Goal: Transaction & Acquisition: Purchase product/service

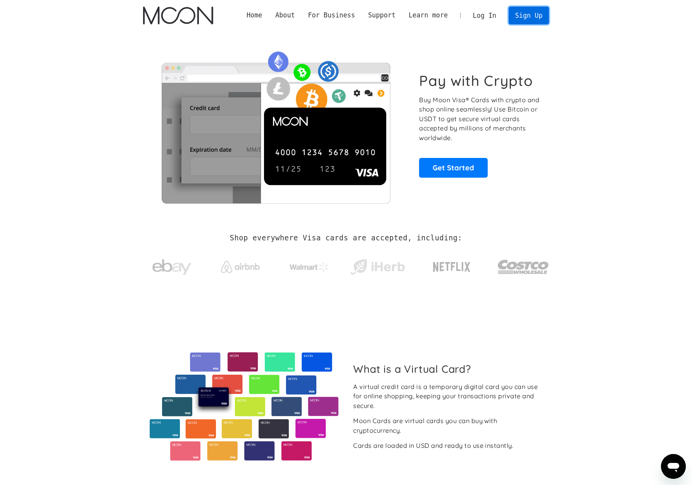
click at [530, 19] on link "Sign Up" at bounding box center [528, 15] width 40 height 17
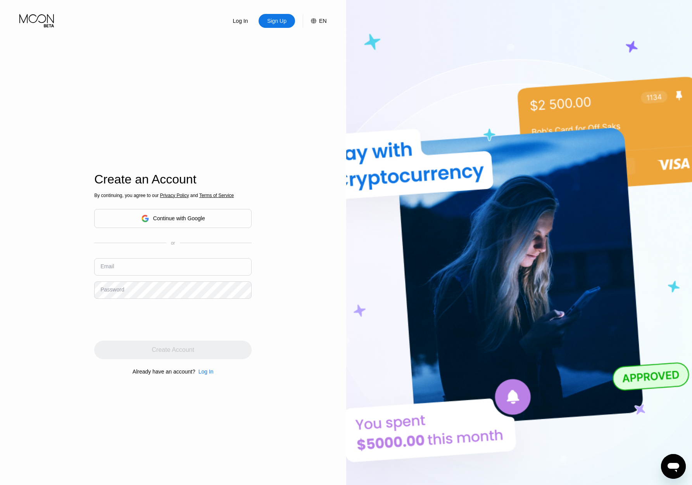
click at [188, 220] on div "Continue with Google" at bounding box center [179, 218] width 52 height 6
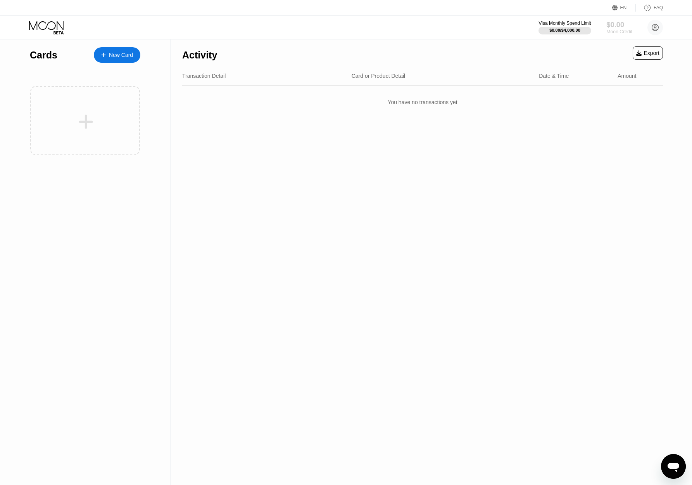
click at [619, 31] on div "Moon Credit" at bounding box center [619, 31] width 26 height 5
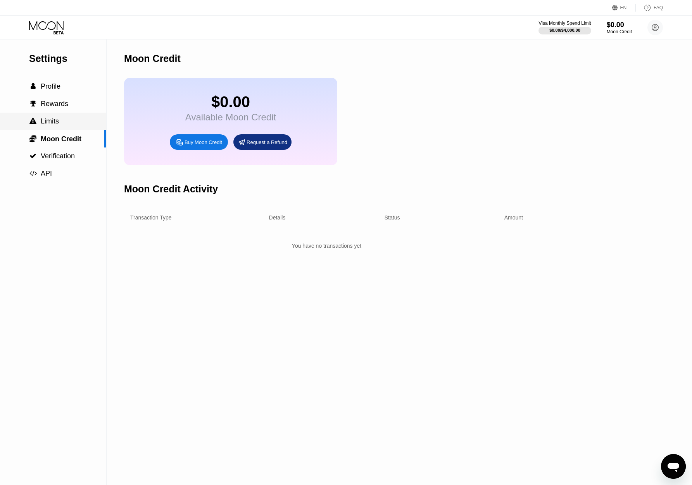
click at [59, 117] on span "Limits" at bounding box center [50, 121] width 18 height 8
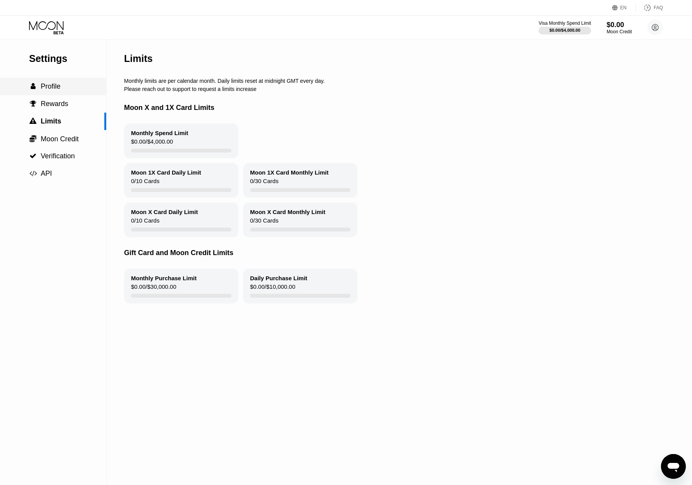
click at [53, 91] on div " Profile" at bounding box center [53, 86] width 106 height 17
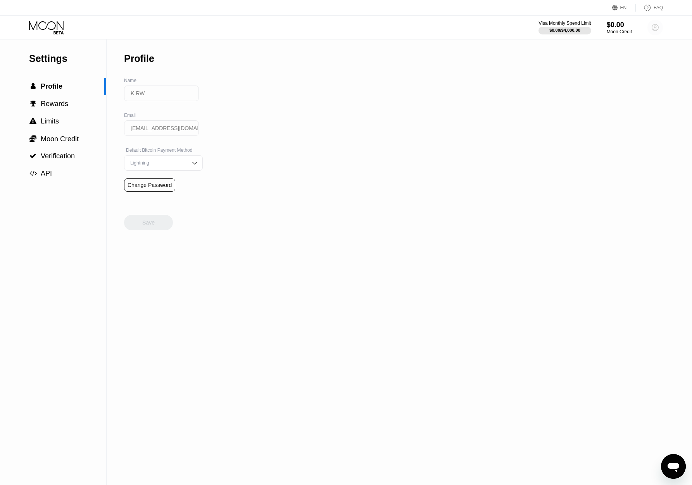
click at [655, 27] on circle at bounding box center [654, 27] width 15 height 15
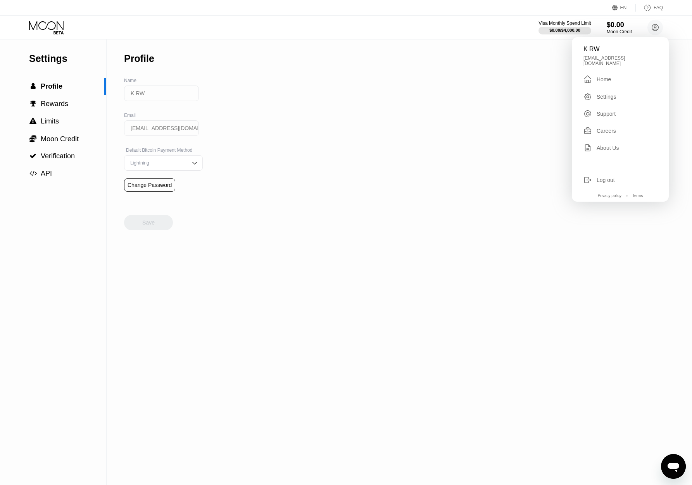
click at [461, 127] on div "Settings  Profile  Rewards  Limits  Moon Credit  Verification  API Profil…" at bounding box center [346, 263] width 692 height 446
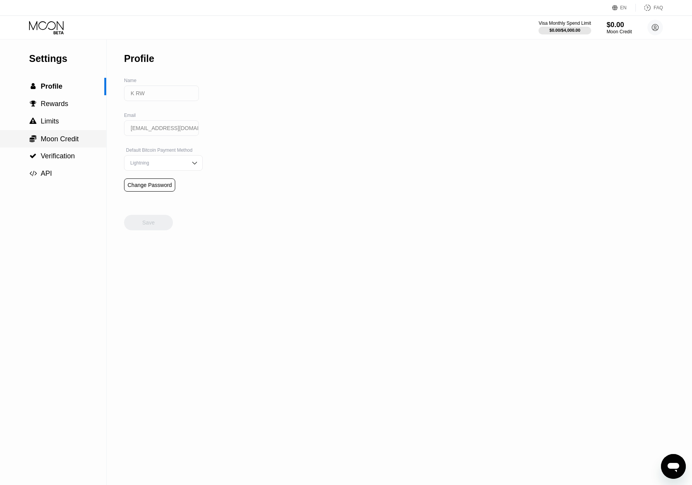
click at [72, 142] on span "Moon Credit" at bounding box center [60, 139] width 38 height 8
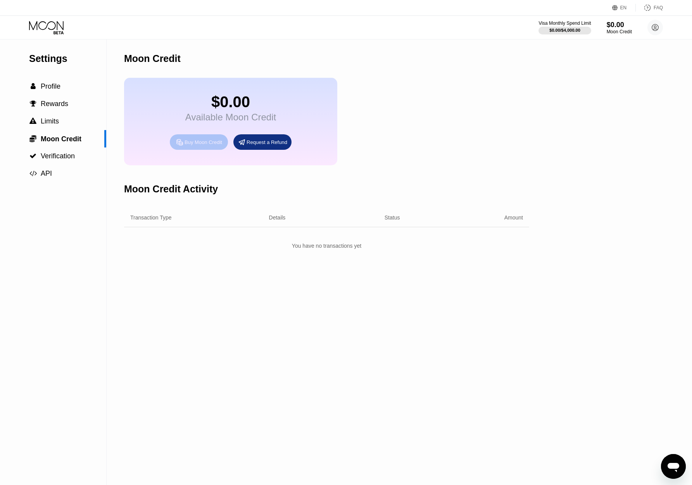
click at [201, 145] on div "Buy Moon Credit" at bounding box center [203, 142] width 38 height 7
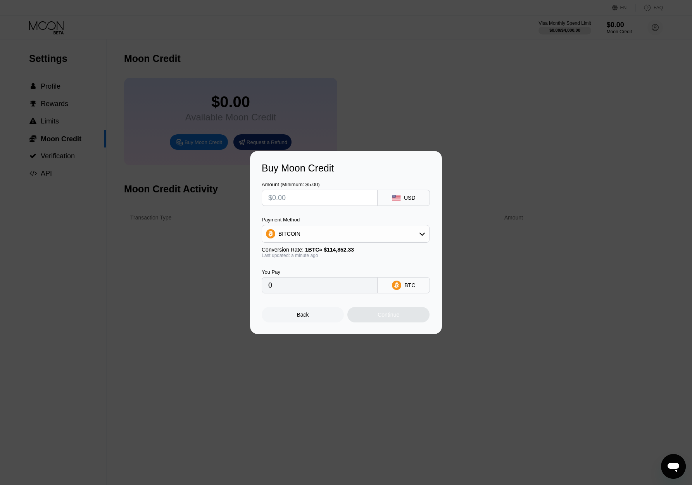
click at [341, 199] on input "text" at bounding box center [319, 197] width 103 height 15
type input "$3"
type input "0.00002613"
type input "$35"
type input "0.00030474"
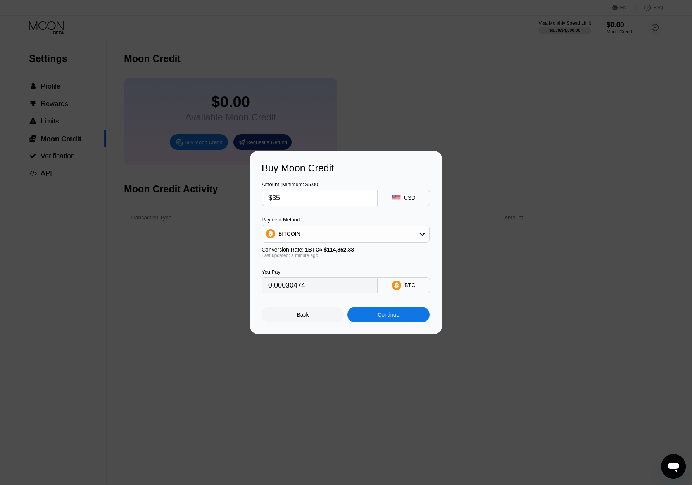
type input "$35"
click at [399, 317] on div "Continue" at bounding box center [388, 315] width 22 height 6
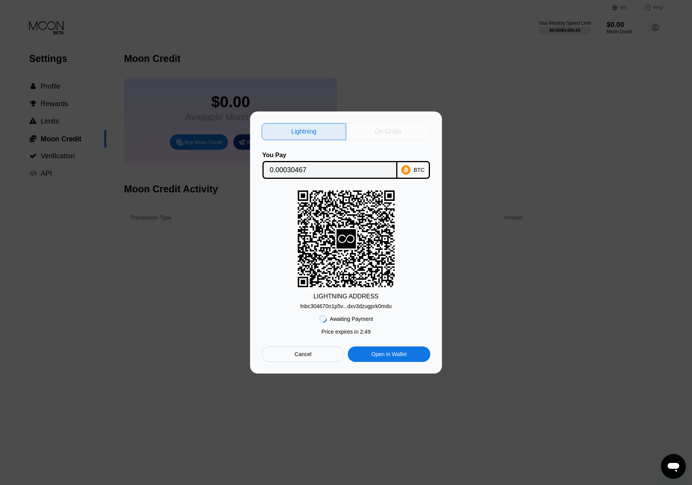
click at [389, 132] on div "On-Chain" at bounding box center [388, 132] width 26 height 8
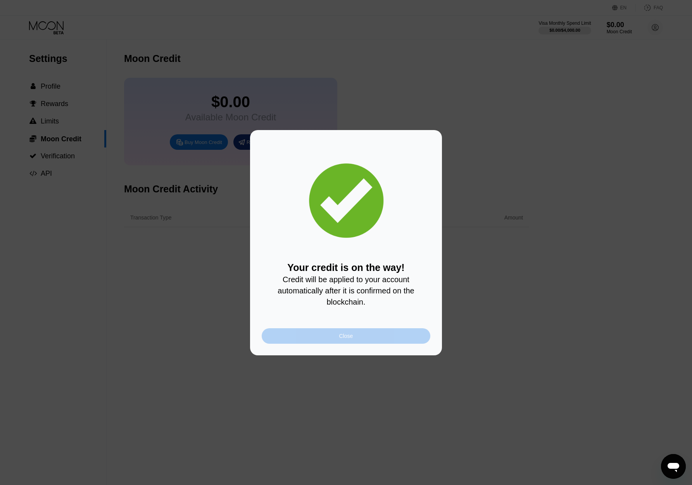
click at [359, 336] on div "Close" at bounding box center [346, 336] width 169 height 15
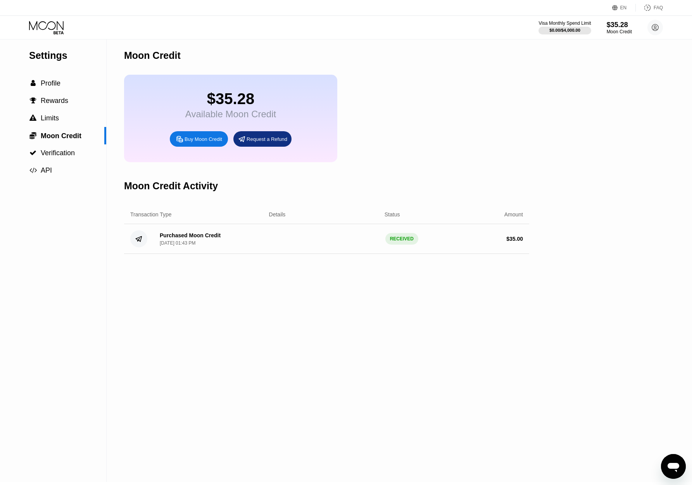
scroll to position [2, 0]
